Goal: Information Seeking & Learning: Stay updated

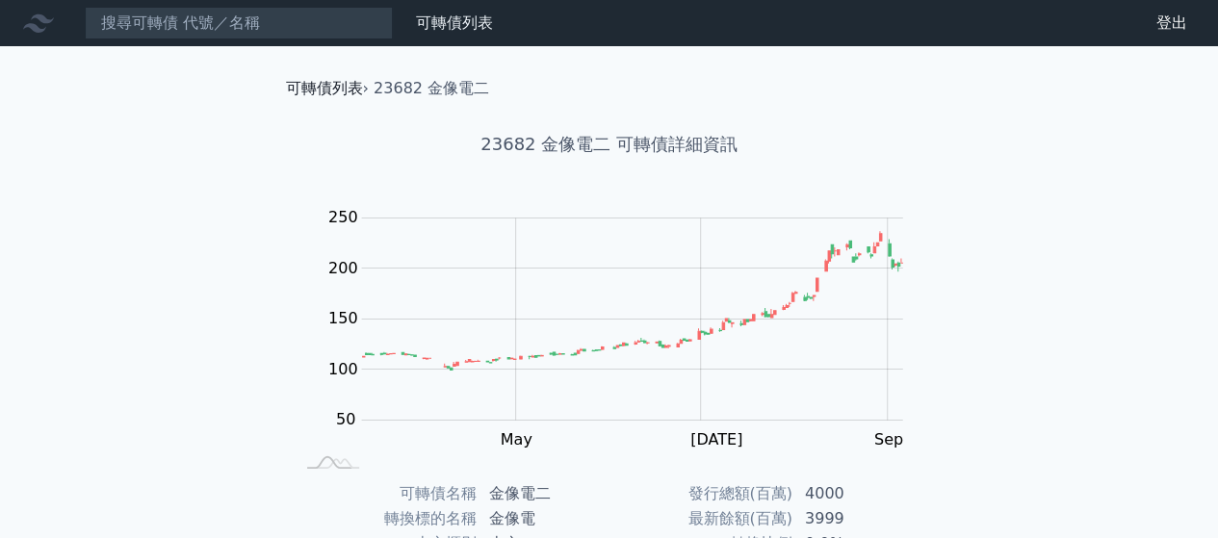
click at [322, 84] on link "可轉債列表" at bounding box center [324, 88] width 77 height 18
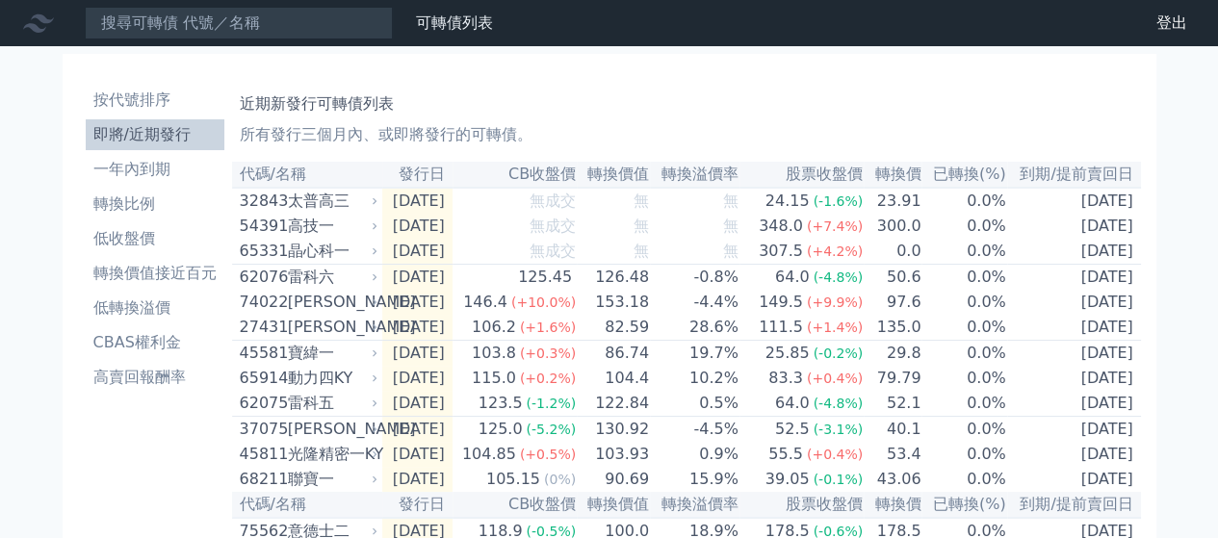
click at [187, 132] on li "即將/近期發行" at bounding box center [155, 134] width 139 height 23
click at [592, 109] on h1 "近期新發行可轉債列表" at bounding box center [687, 103] width 894 height 23
